Goal: Obtain resource: Download file/media

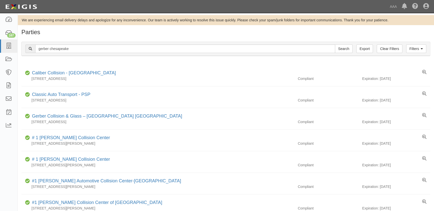
type input "gerber chesapeake"
click at [335, 45] on input "Search" at bounding box center [344, 49] width 18 height 9
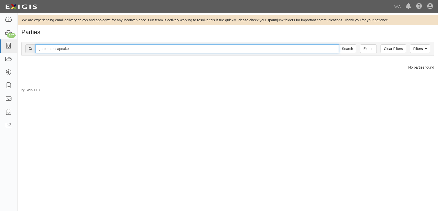
drag, startPoint x: 84, startPoint y: 49, endPoint x: 49, endPoint y: 50, distance: 35.2
click at [49, 50] on input "gerber chesapeake" at bounding box center [186, 49] width 303 height 9
type input "gerber"
click at [338, 45] on input "Search" at bounding box center [347, 49] width 18 height 9
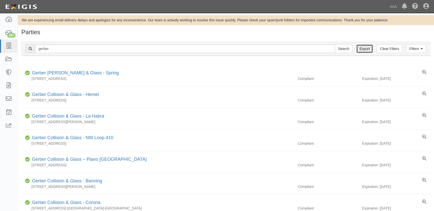
click at [358, 52] on link "Export" at bounding box center [364, 49] width 17 height 9
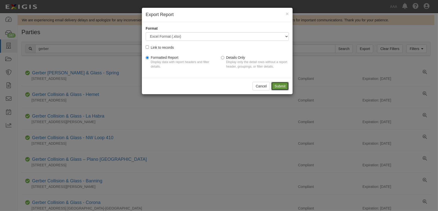
click at [279, 85] on input "Submit" at bounding box center [280, 86] width 18 height 9
